Goal: Transaction & Acquisition: Purchase product/service

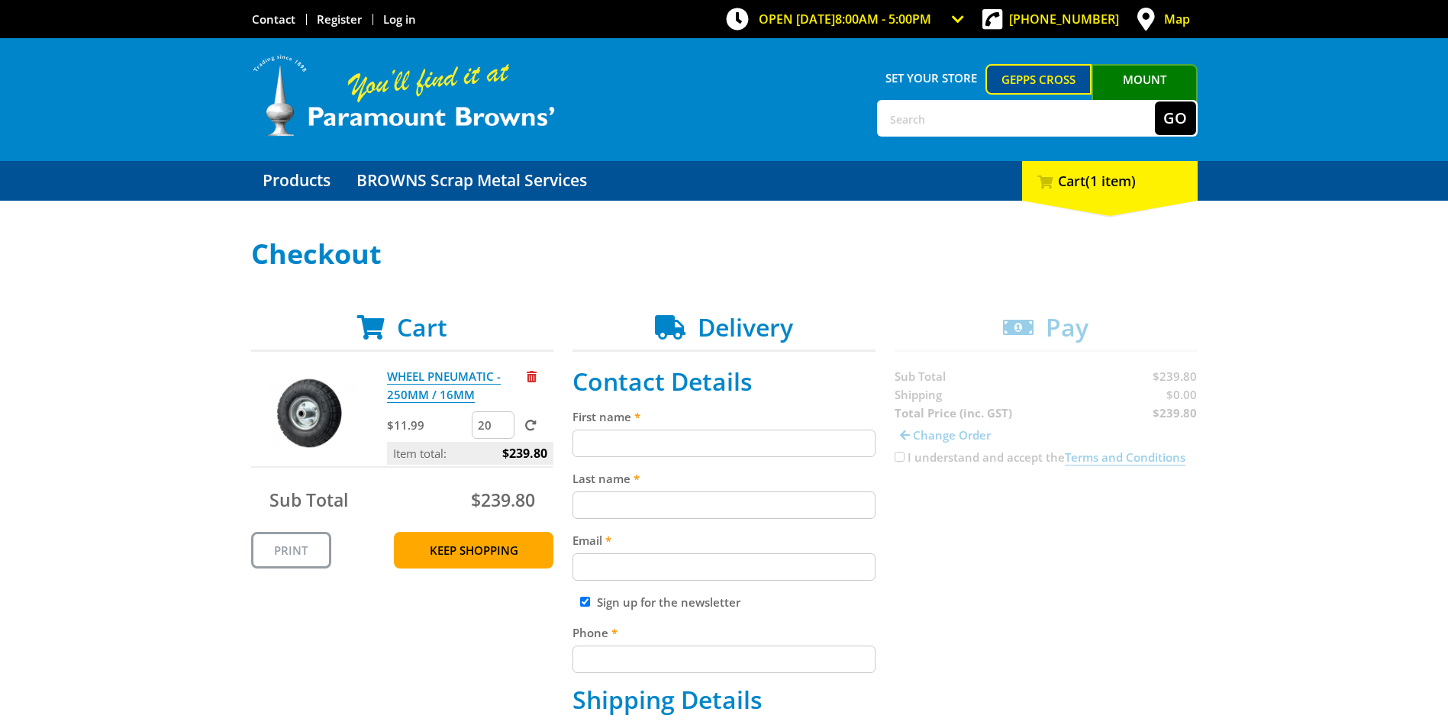
type input "2"
type input "38"
click at [530, 427] on span at bounding box center [530, 425] width 11 height 11
click at [0, 0] on input "submit" at bounding box center [0, 0] width 0 height 0
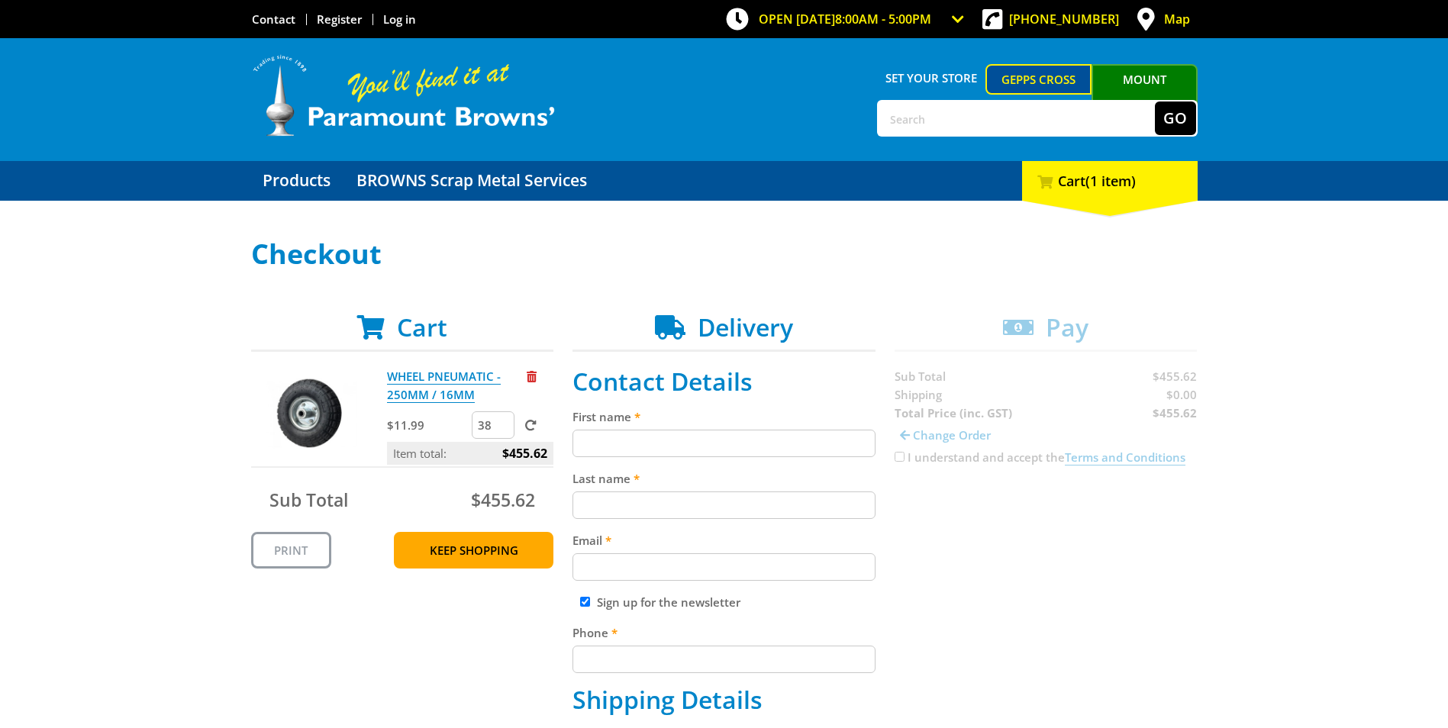
click at [946, 112] on input "text" at bounding box center [1016, 118] width 276 height 34
click at [407, 377] on link "WHEEL PNEUMATIC - 250MM / 16MM" at bounding box center [444, 386] width 114 height 34
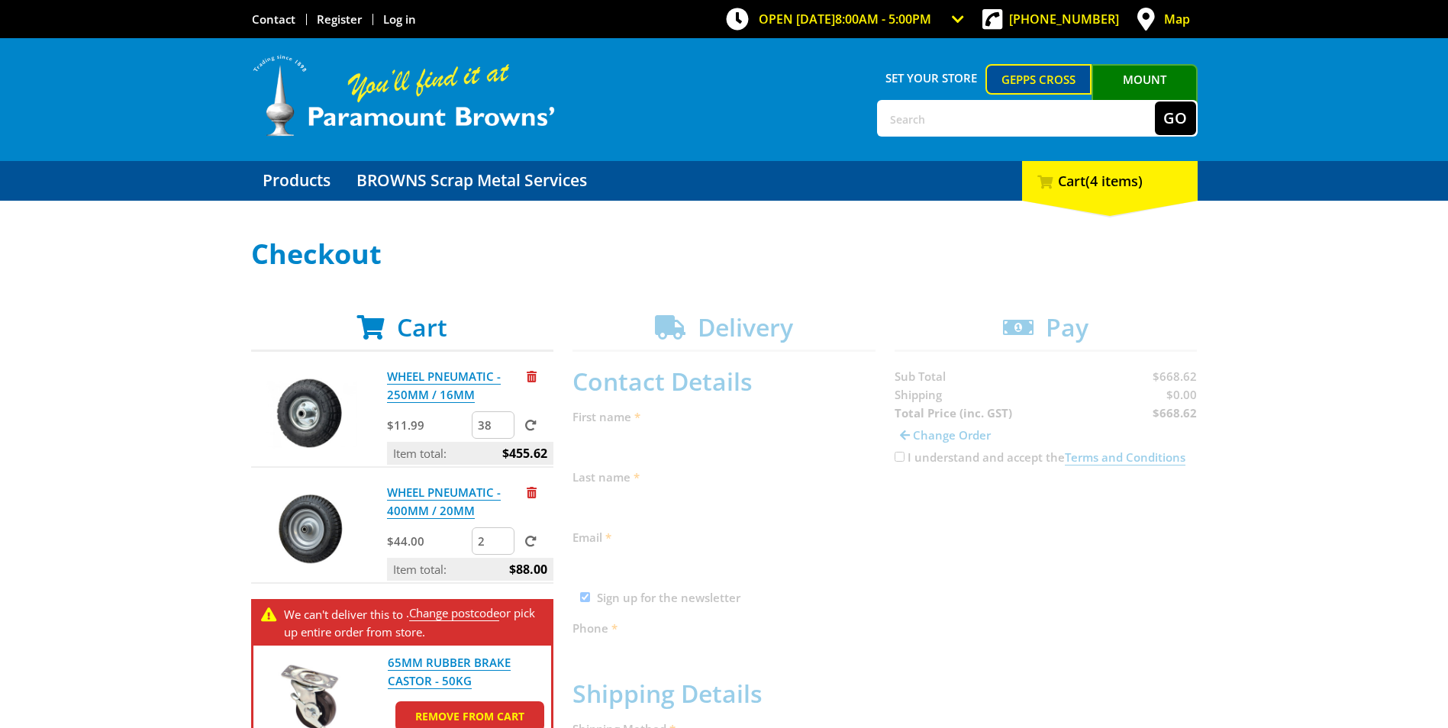
scroll to position [229, 0]
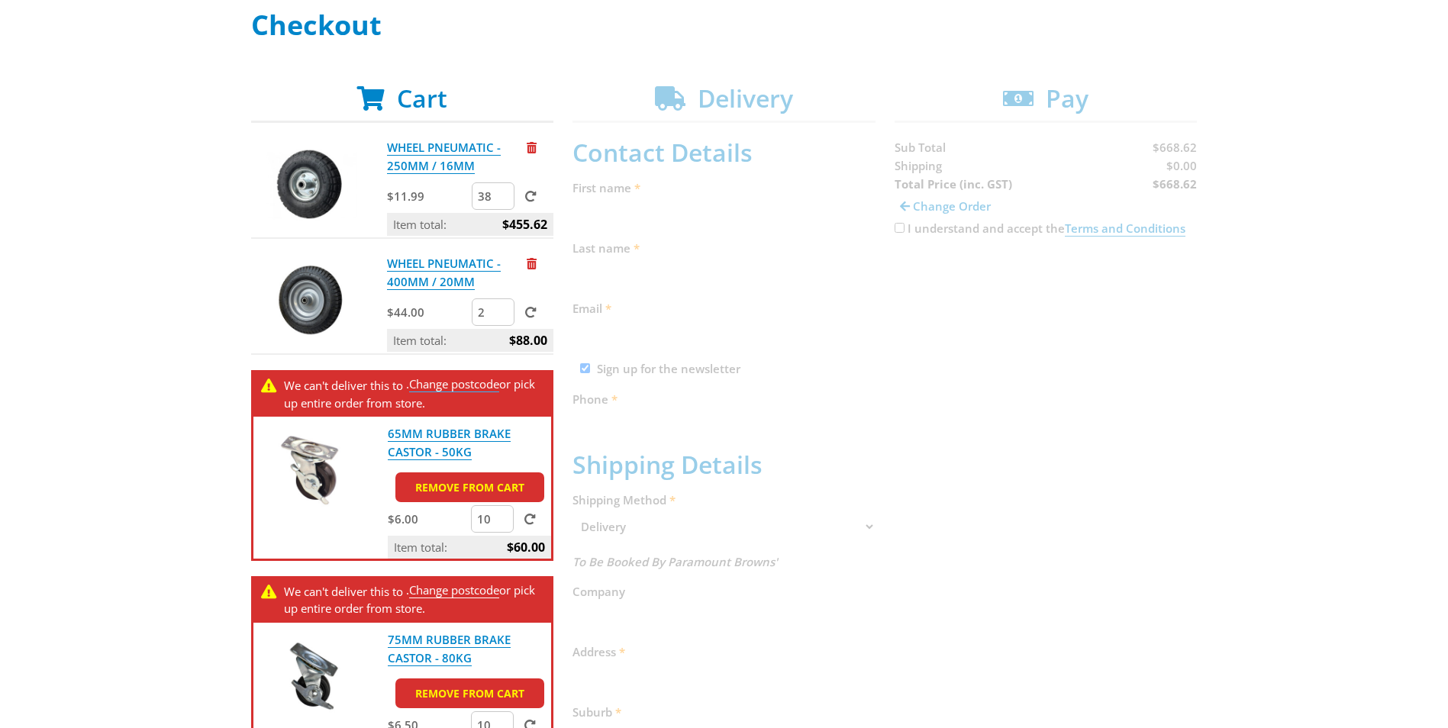
click at [451, 388] on link "Change postcode" at bounding box center [454, 384] width 90 height 16
click at [475, 388] on link "Change postcode" at bounding box center [454, 384] width 90 height 16
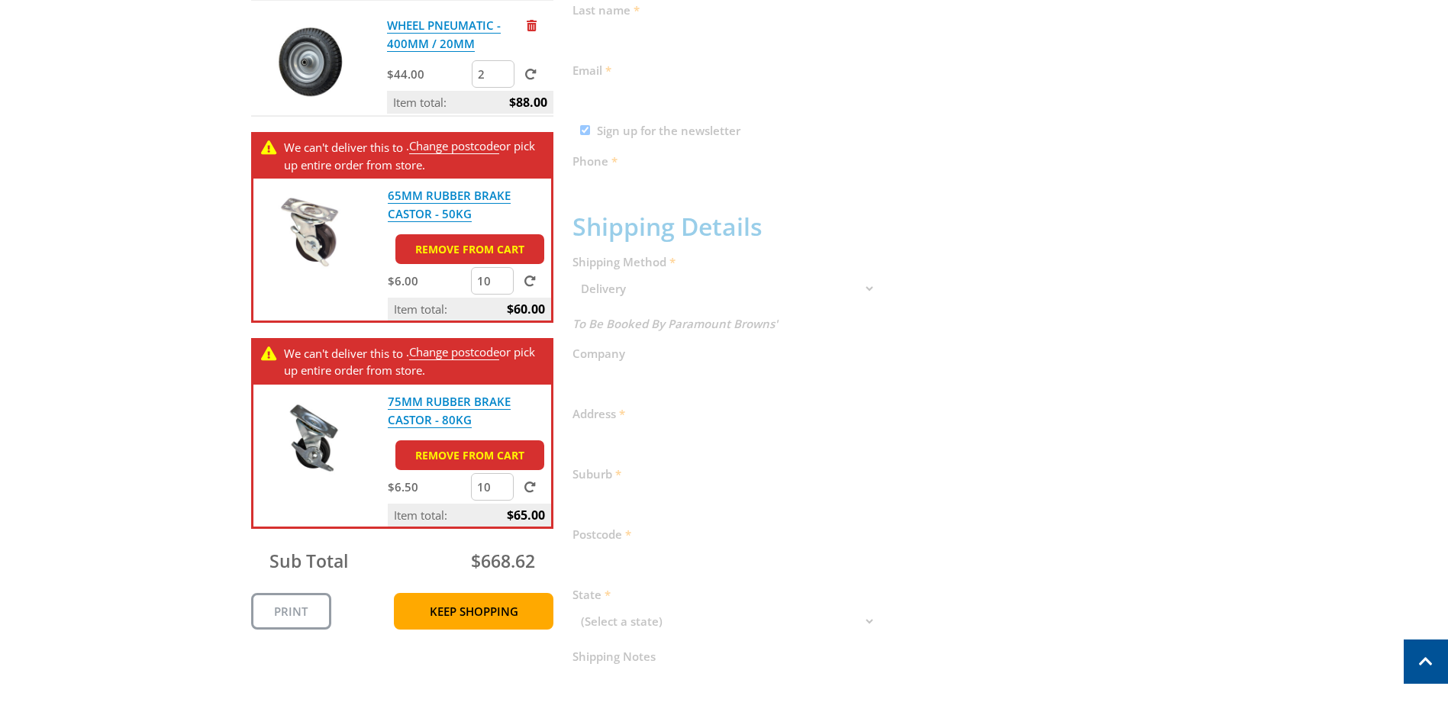
scroll to position [458, 0]
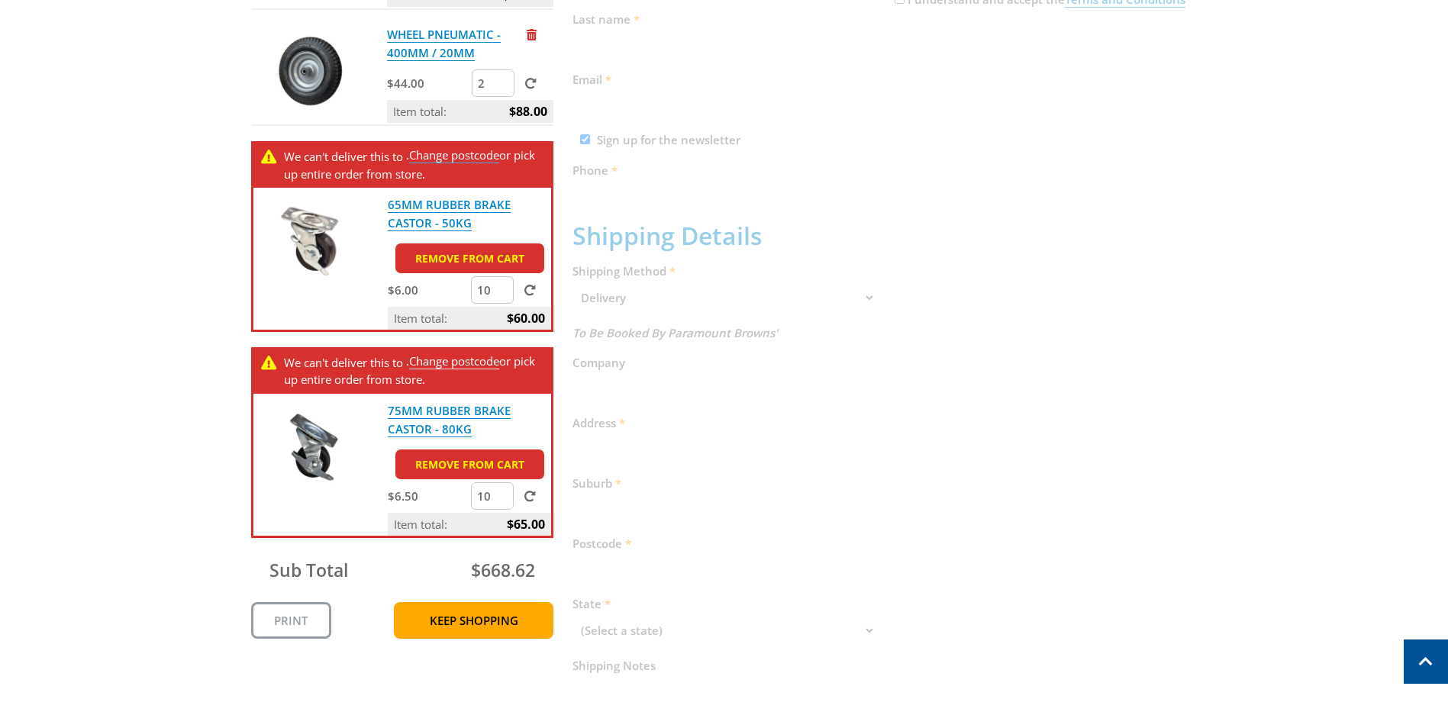
click at [460, 158] on link "Change postcode" at bounding box center [454, 155] width 90 height 16
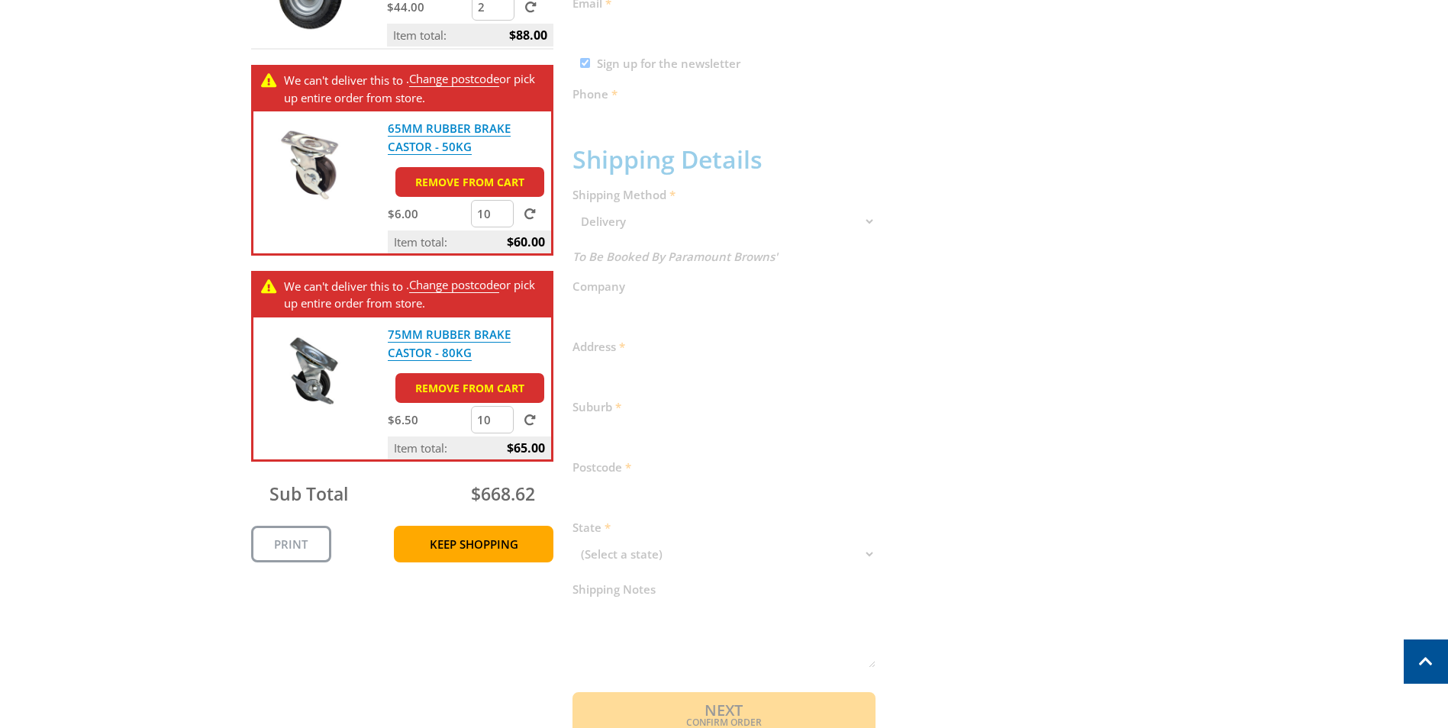
scroll to position [610, 0]
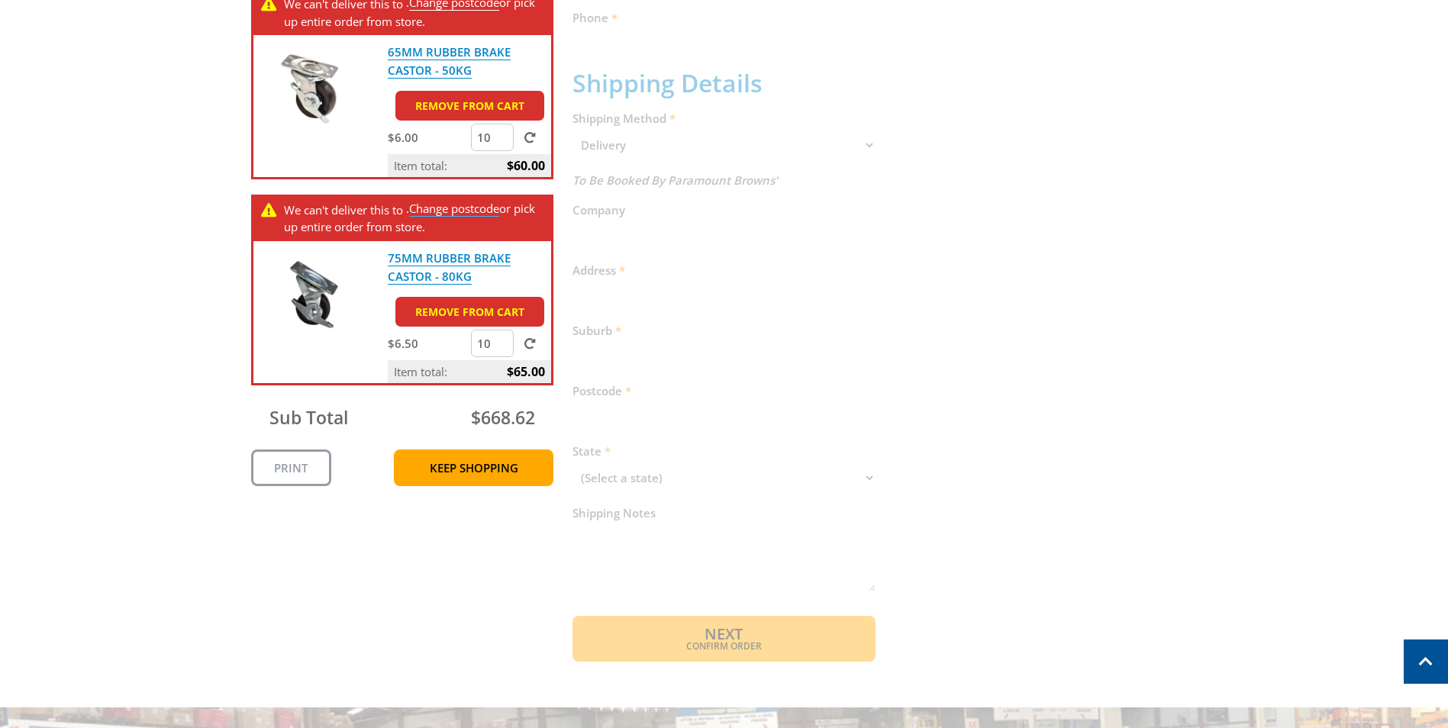
click at [473, 202] on link "Change postcode" at bounding box center [454, 209] width 90 height 16
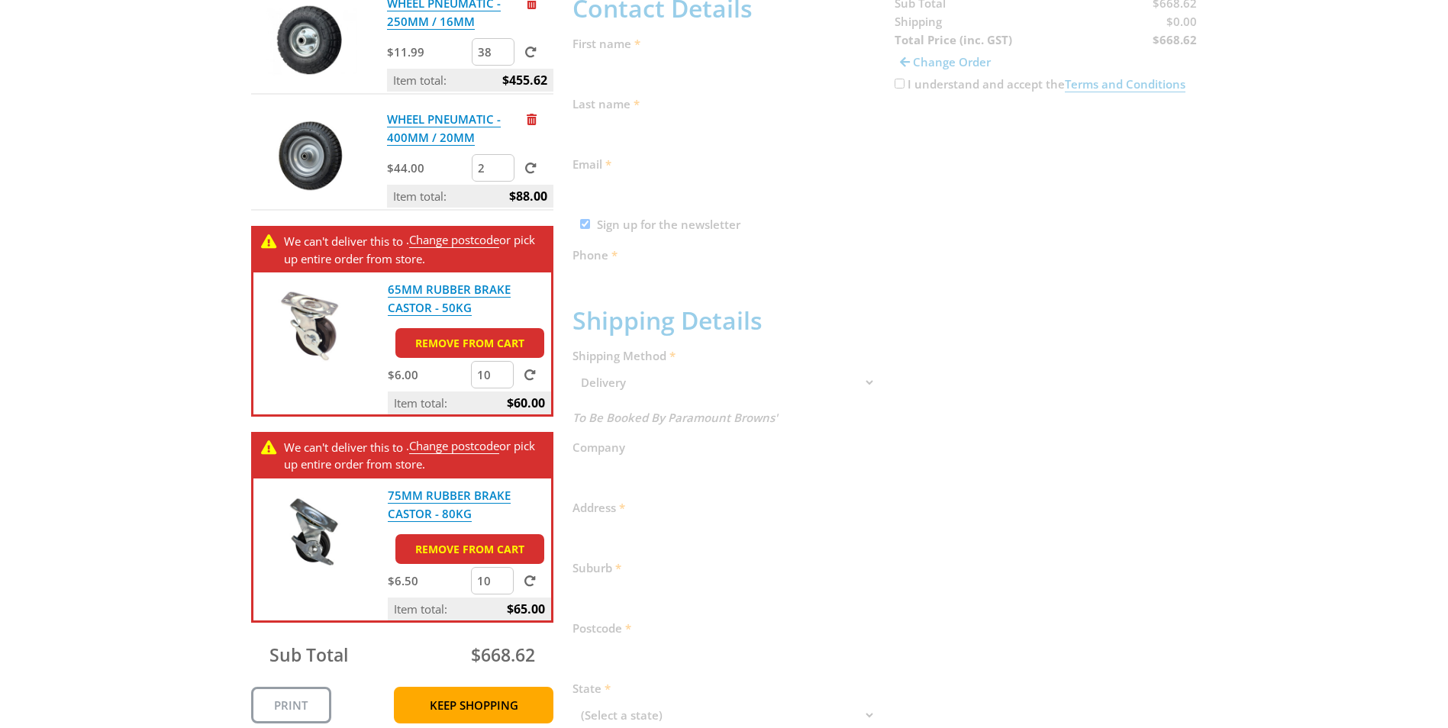
scroll to position [382, 0]
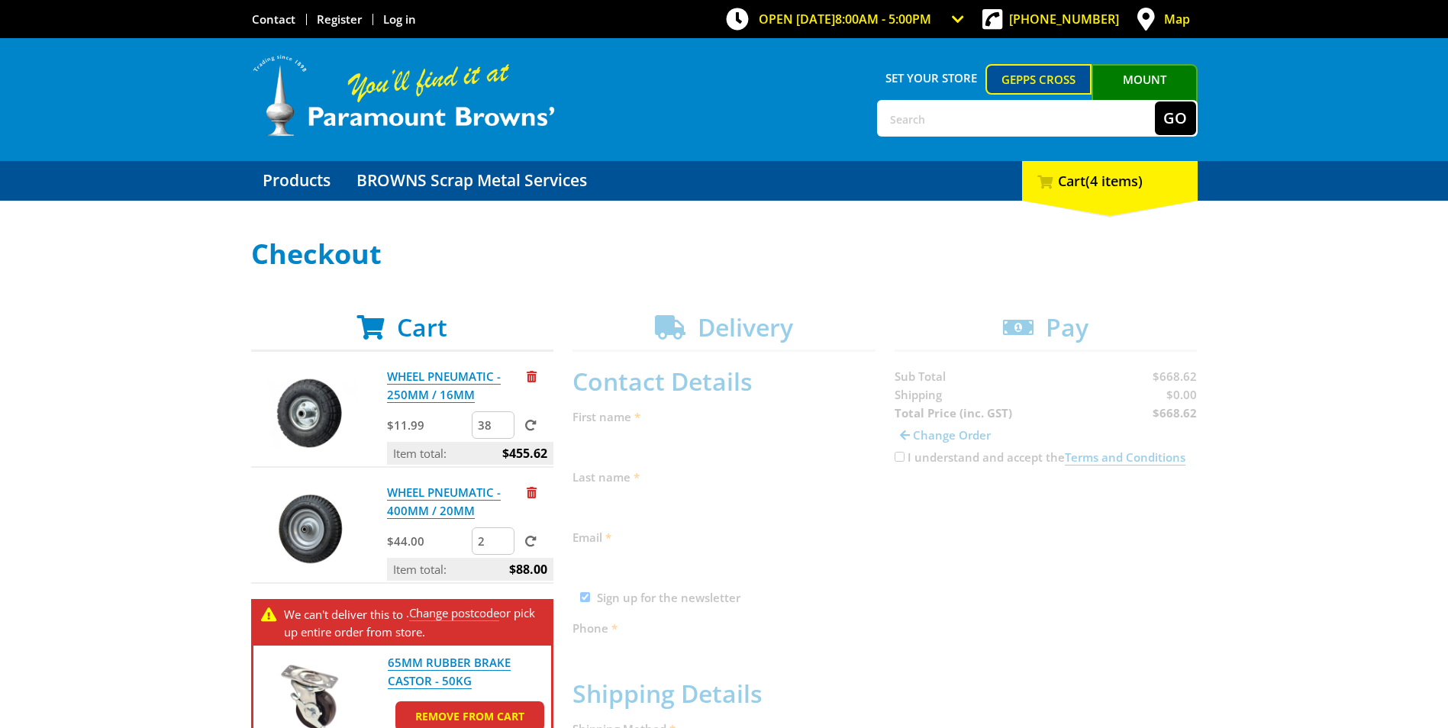
click at [485, 609] on link "Change postcode" at bounding box center [454, 613] width 90 height 16
